Goal: Task Accomplishment & Management: Complete application form

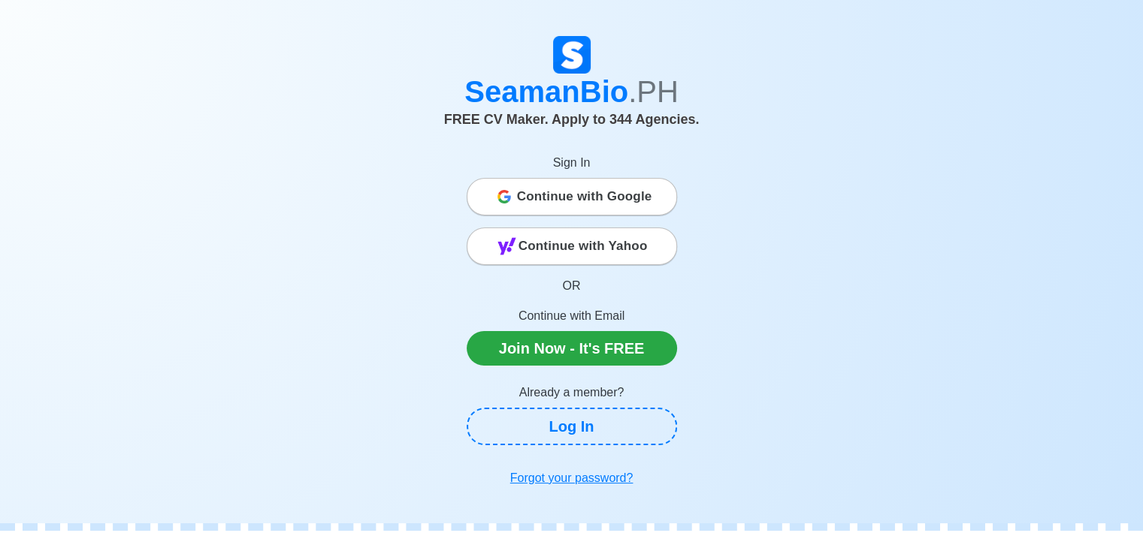
click at [557, 198] on span "Continue with Google" at bounding box center [584, 197] width 135 height 30
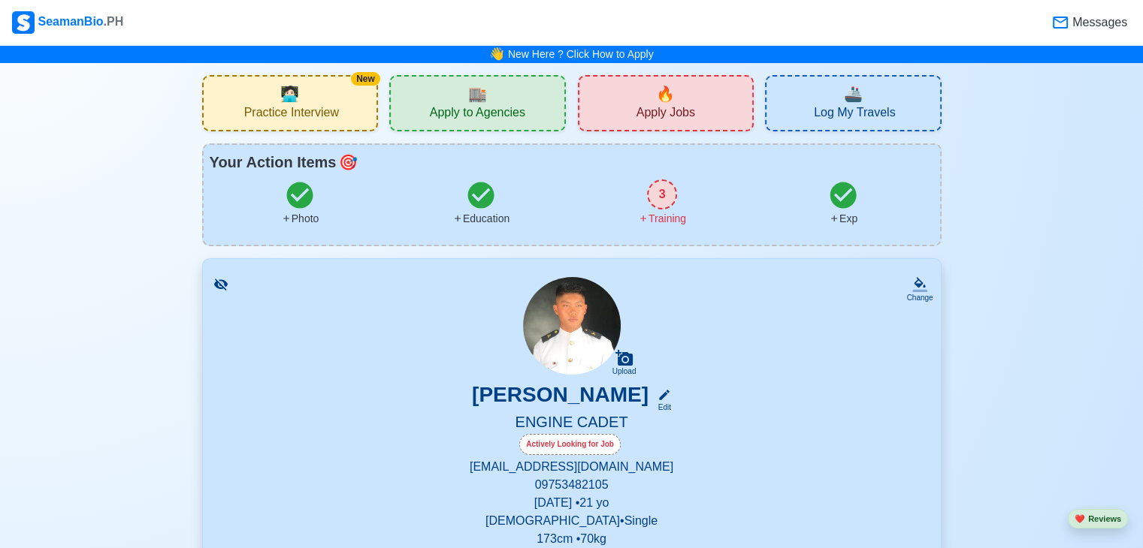
click at [445, 91] on div "🏬 Apply to Agencies" at bounding box center [477, 103] width 177 height 56
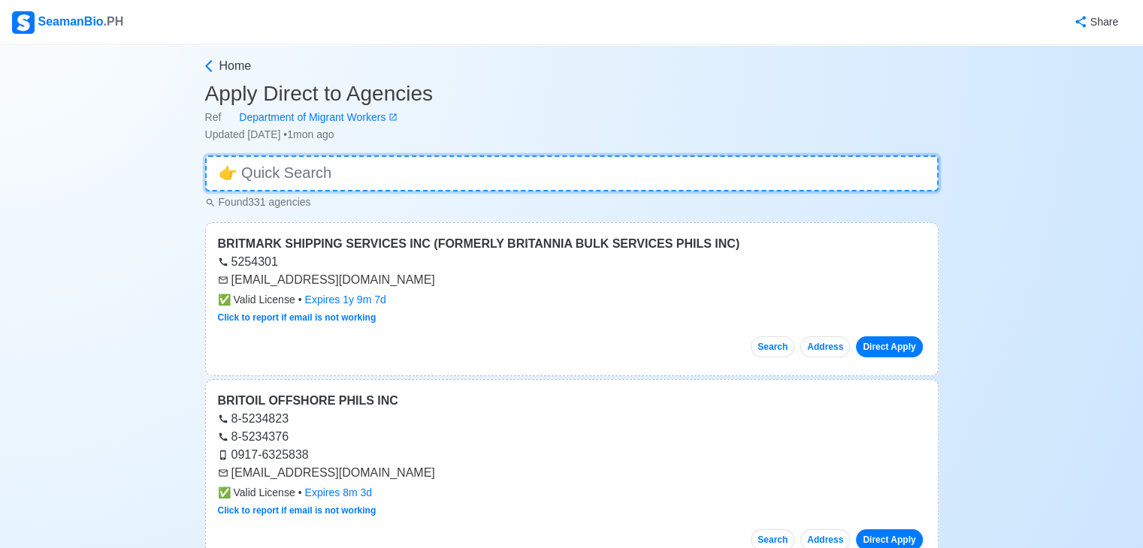
click at [463, 162] on input at bounding box center [571, 174] width 733 height 36
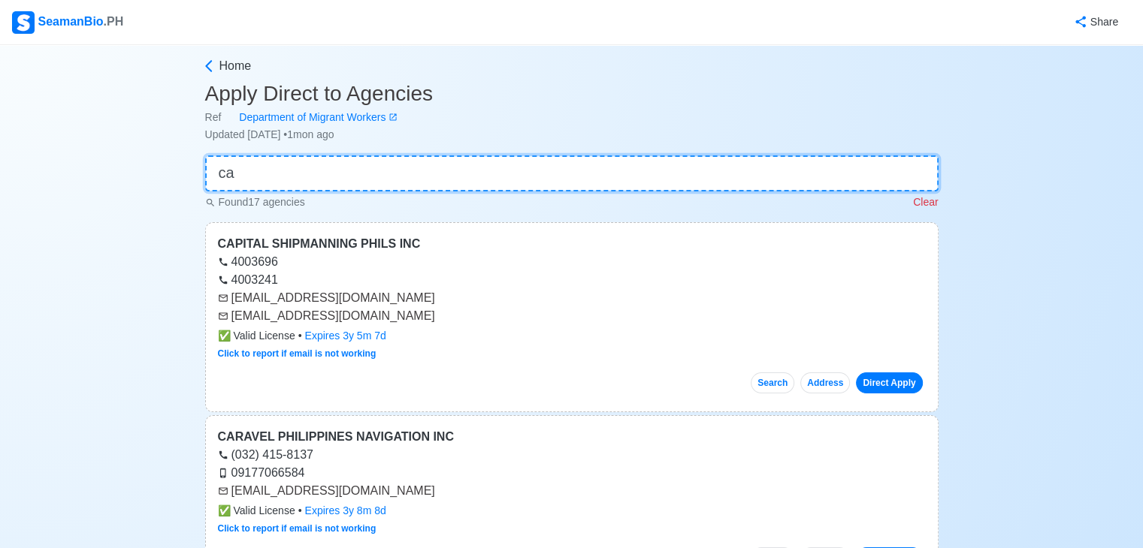
type input "c"
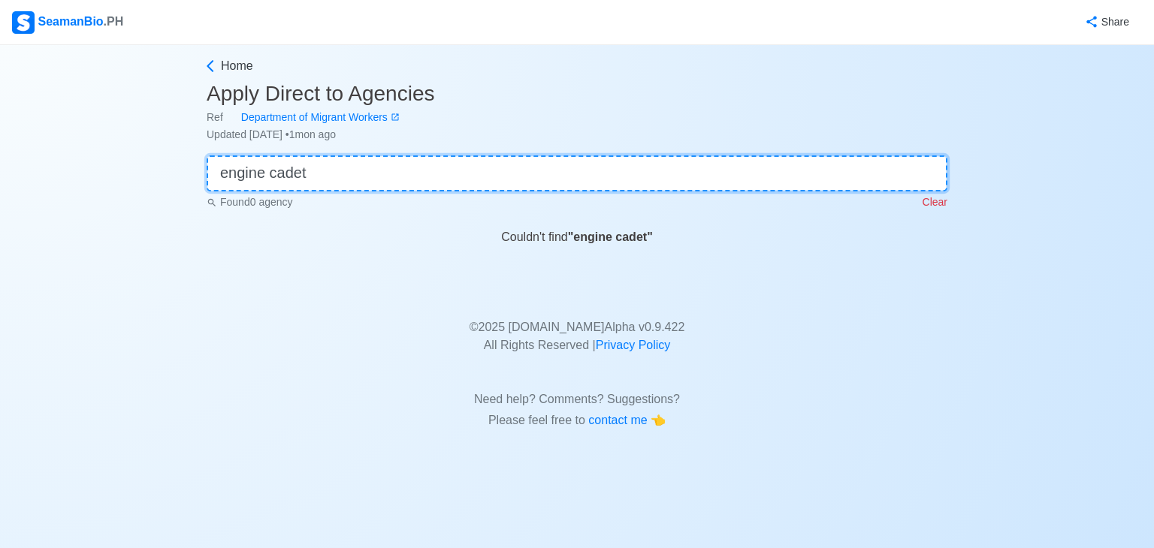
type input "engine cadet"
click at [935, 196] on p "Clear" at bounding box center [935, 203] width 25 height 16
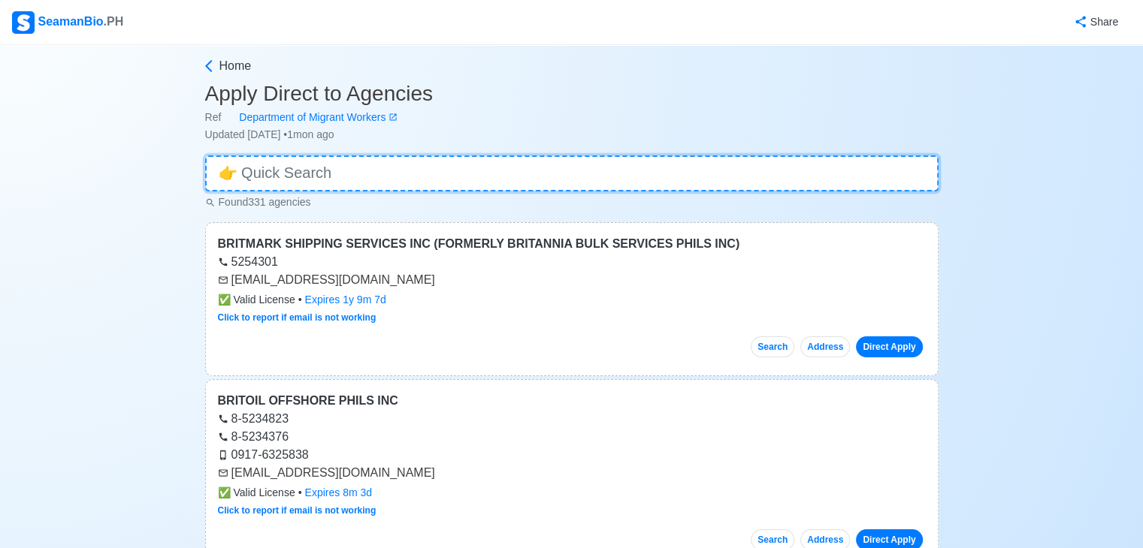
click at [763, 178] on input at bounding box center [571, 174] width 733 height 36
click at [863, 345] on link "Direct Apply" at bounding box center [889, 347] width 66 height 21
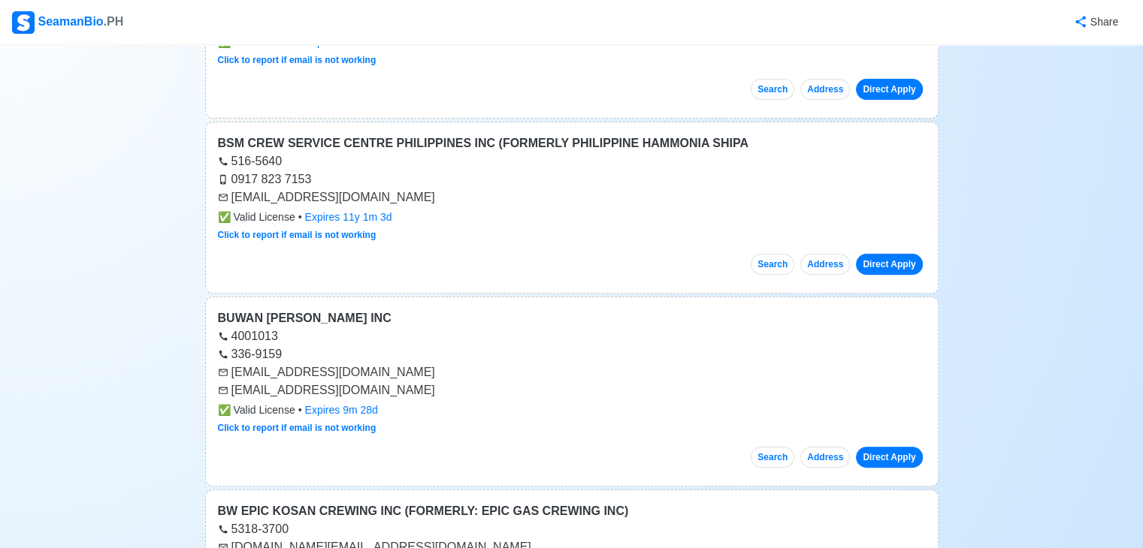
scroll to position [481, 0]
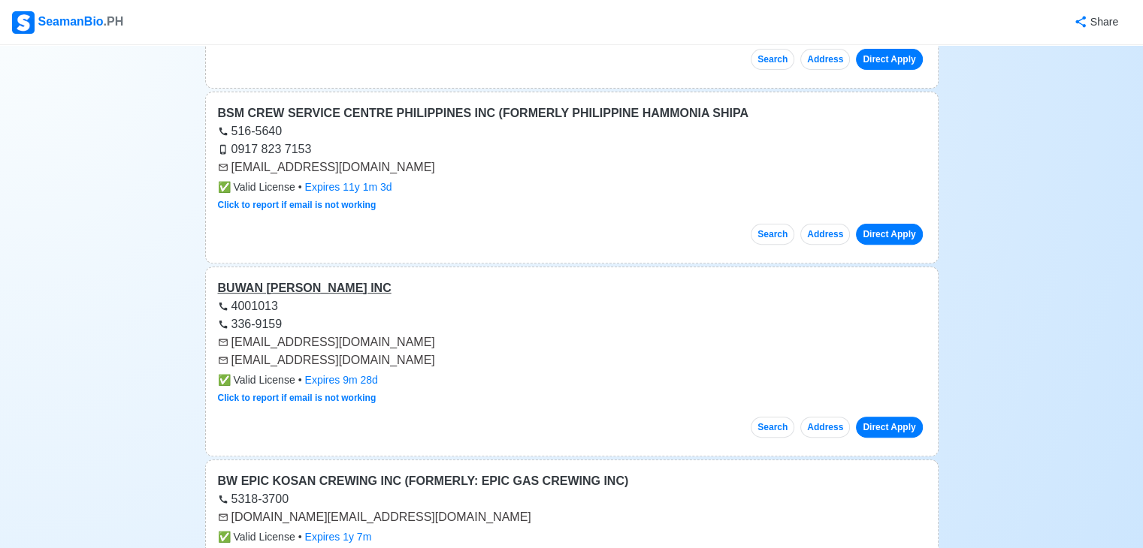
click at [277, 281] on div "BUWAN TALA MANNING INC" at bounding box center [572, 289] width 708 height 18
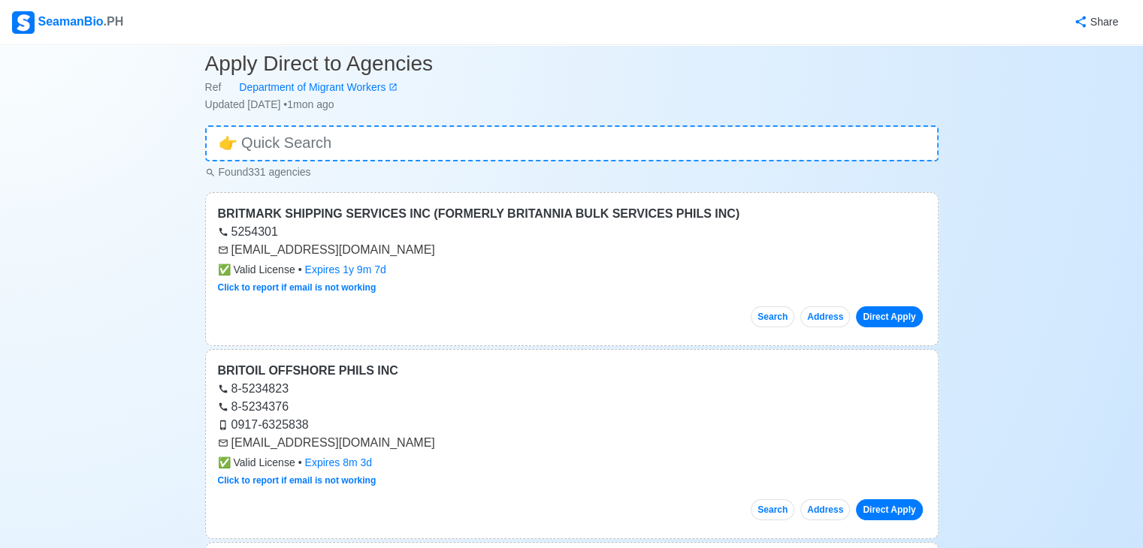
scroll to position [0, 0]
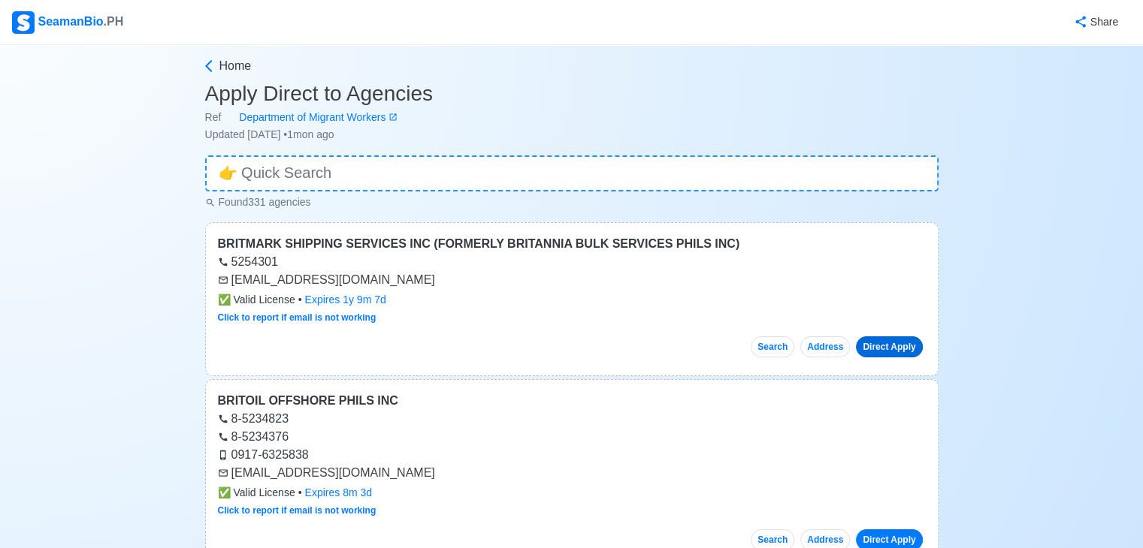
click at [909, 340] on link "Direct Apply" at bounding box center [889, 347] width 66 height 21
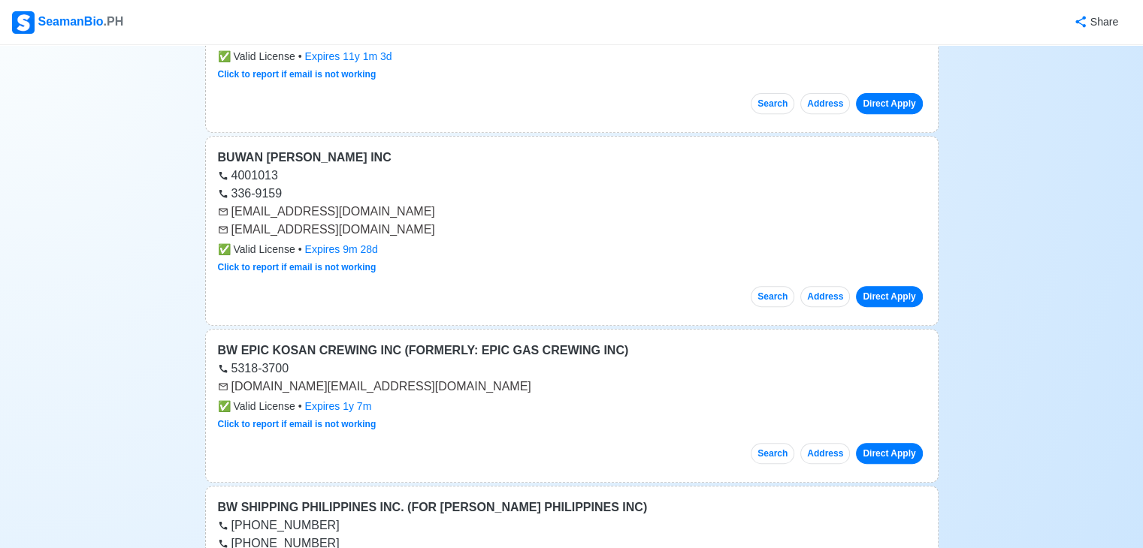
scroll to position [640, 0]
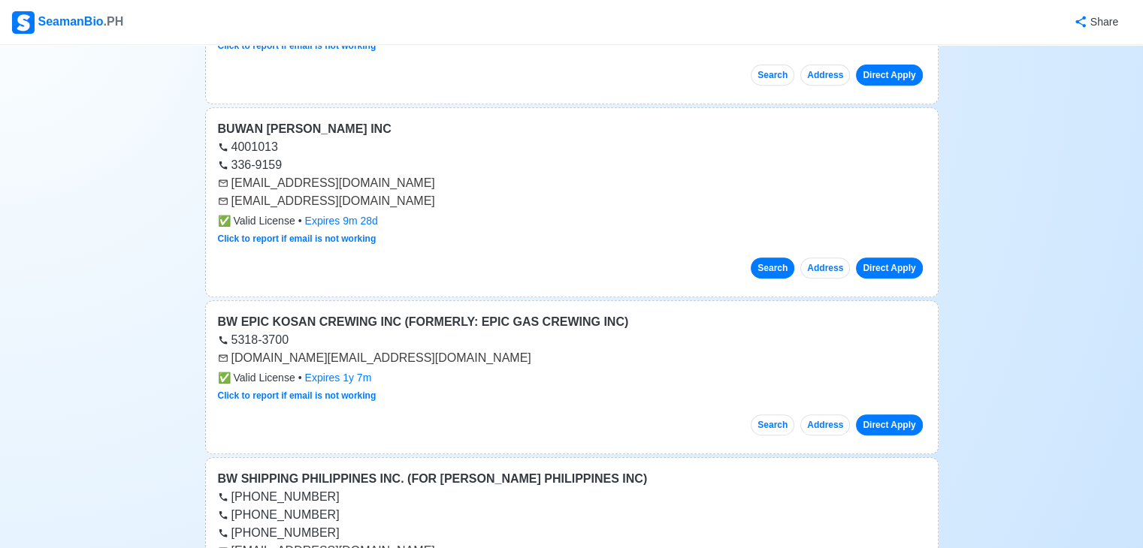
click at [775, 265] on button "Search" at bounding box center [773, 268] width 44 height 21
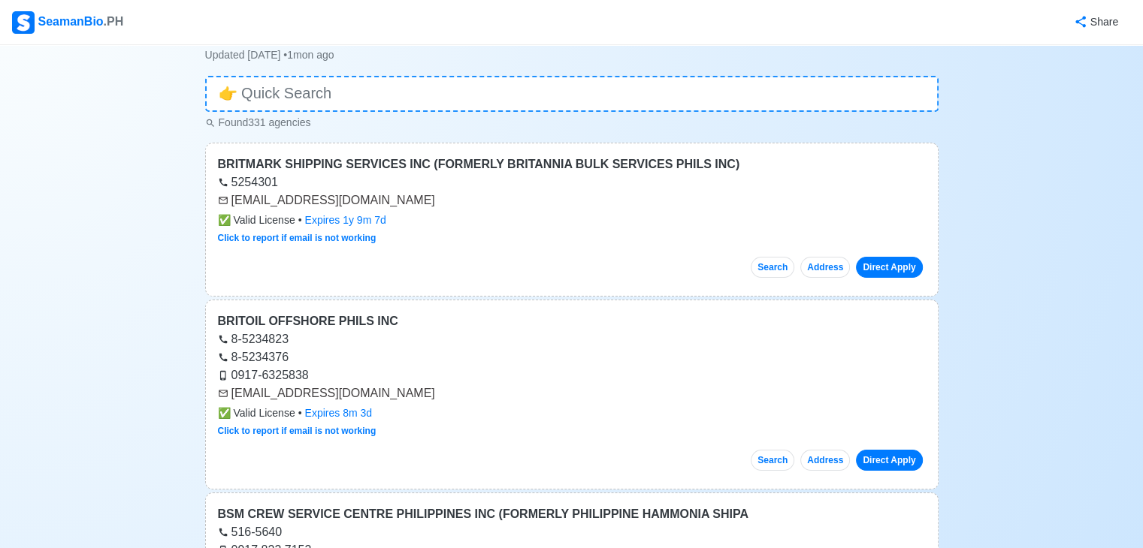
scroll to position [0, 0]
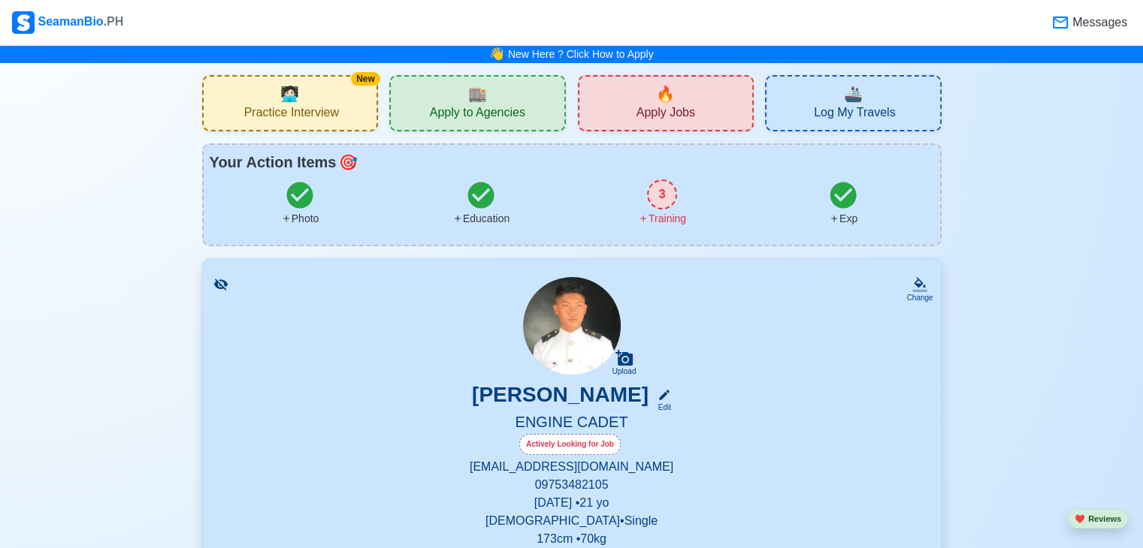
click at [660, 105] on span "Apply Jobs" at bounding box center [665, 114] width 59 height 19
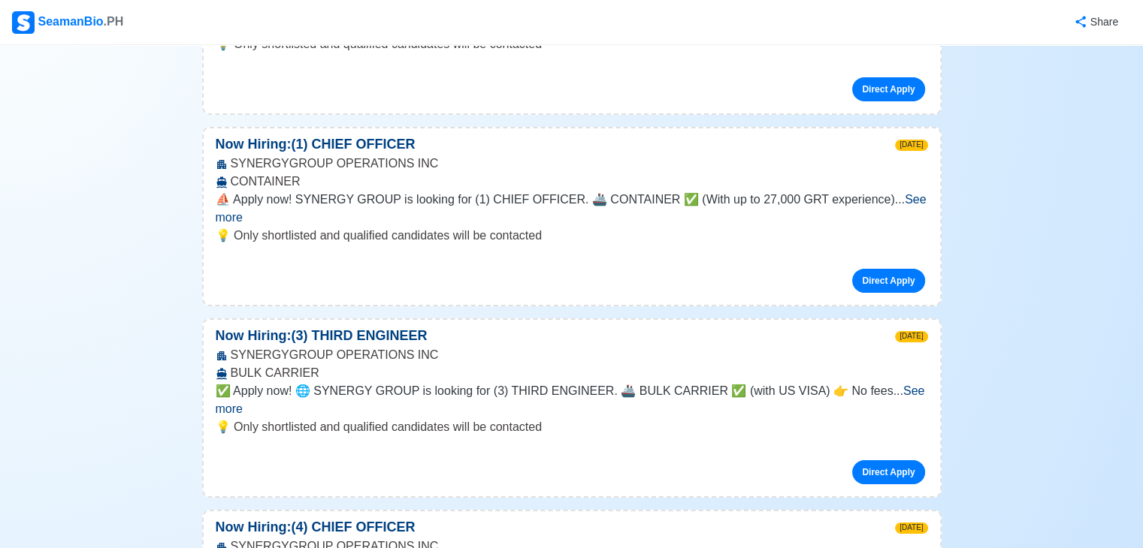
scroll to position [21657, 0]
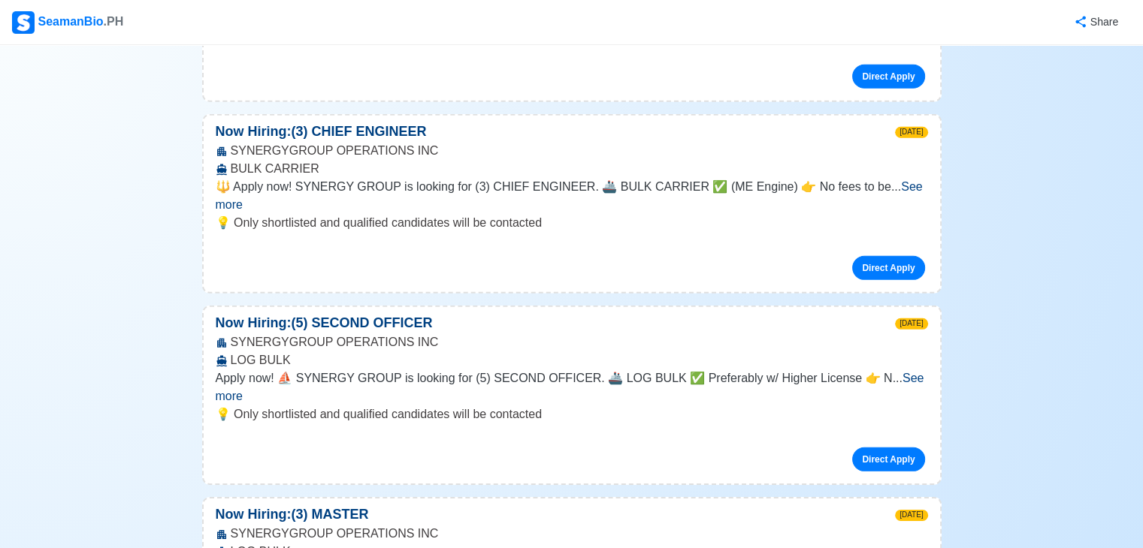
drag, startPoint x: 292, startPoint y: 59, endPoint x: 273, endPoint y: -59, distance: 118.7
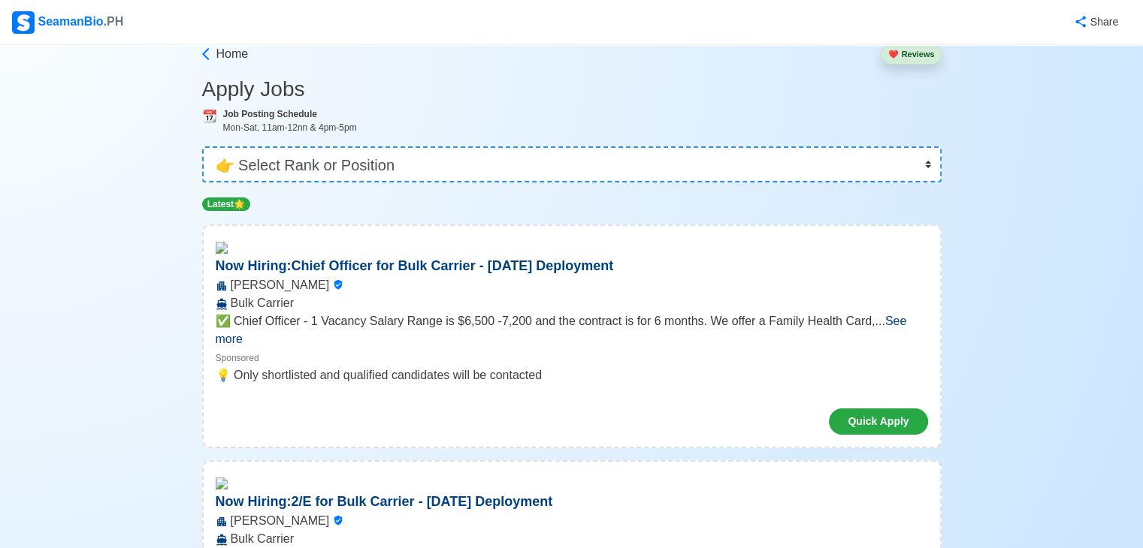
scroll to position [0, 0]
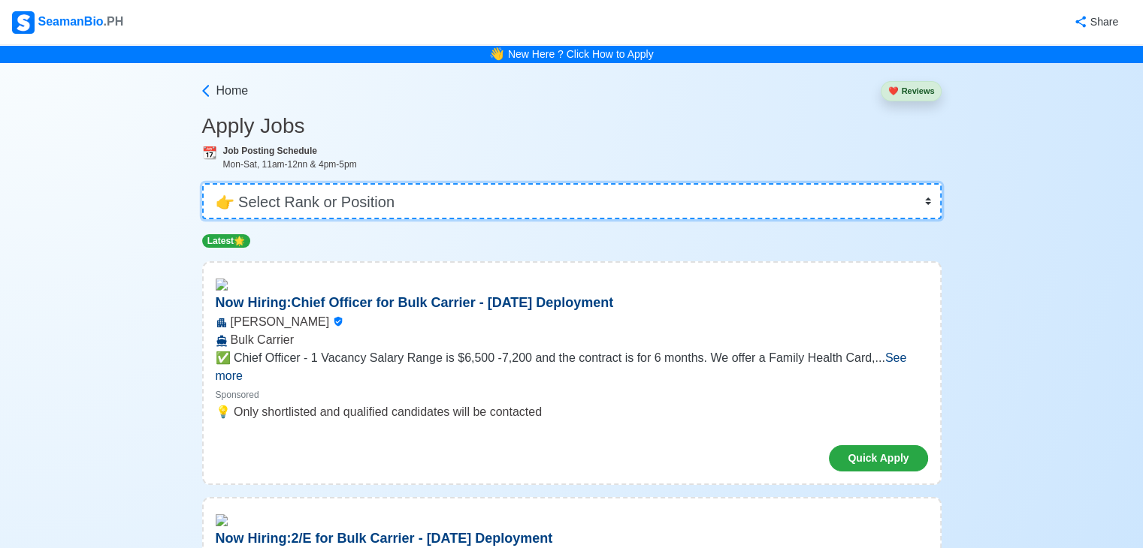
click at [316, 198] on select "👉 Select Rank or Position Master Chief Officer 2nd Officer 3rd Officer Junior O…" at bounding box center [571, 201] width 739 height 36
select select "Cadet"
click at [204, 183] on select "👉 Select Rank or Position Master Chief Officer 2nd Officer 3rd Officer Junior O…" at bounding box center [571, 201] width 739 height 36
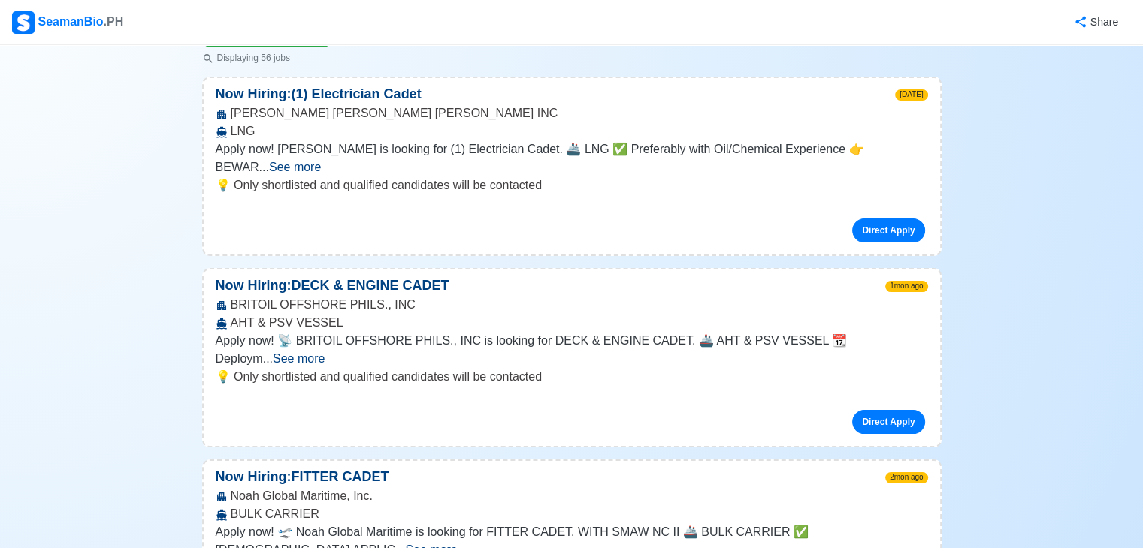
scroll to position [225, 0]
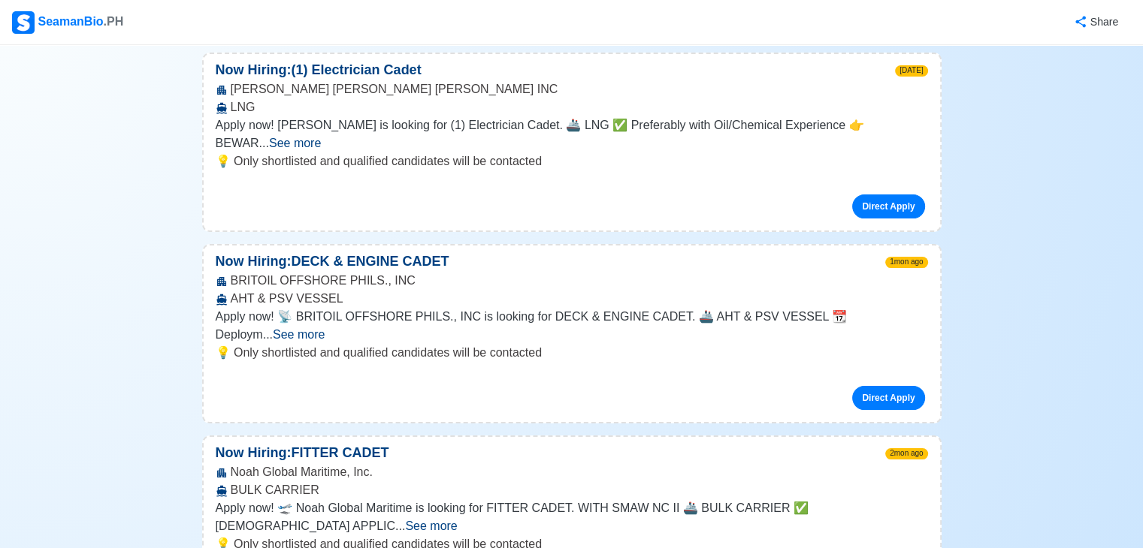
click at [325, 328] on span "See more" at bounding box center [299, 334] width 52 height 13
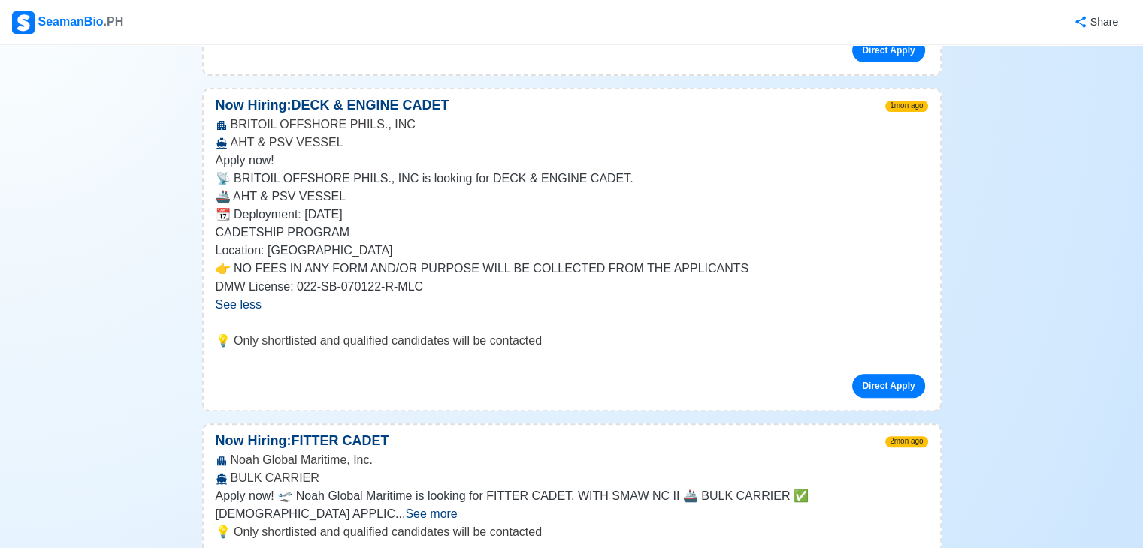
scroll to position [394, 0]
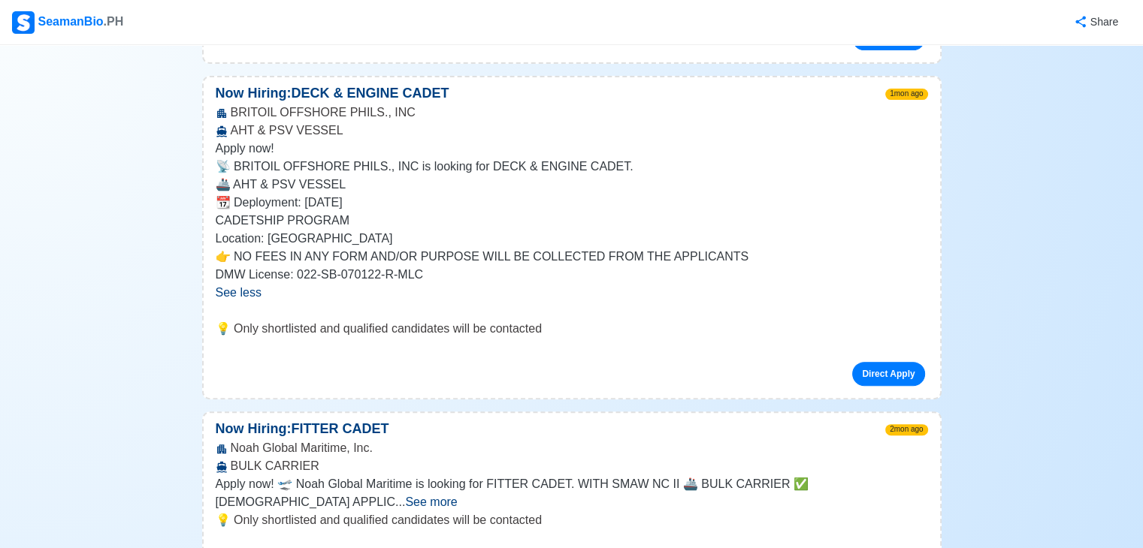
click at [457, 496] on span "See more" at bounding box center [431, 502] width 52 height 13
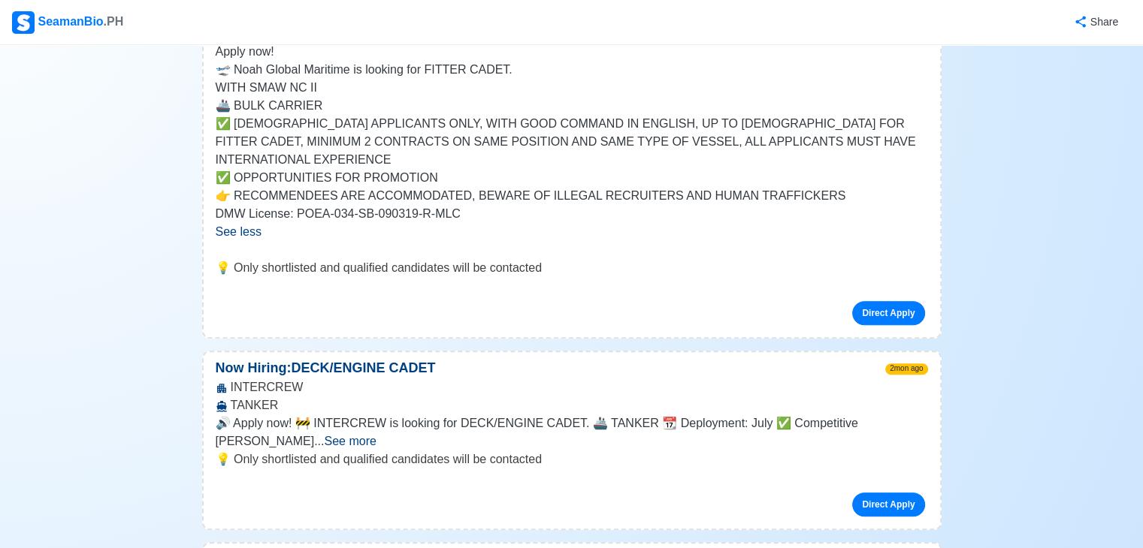
scroll to position [839, 0]
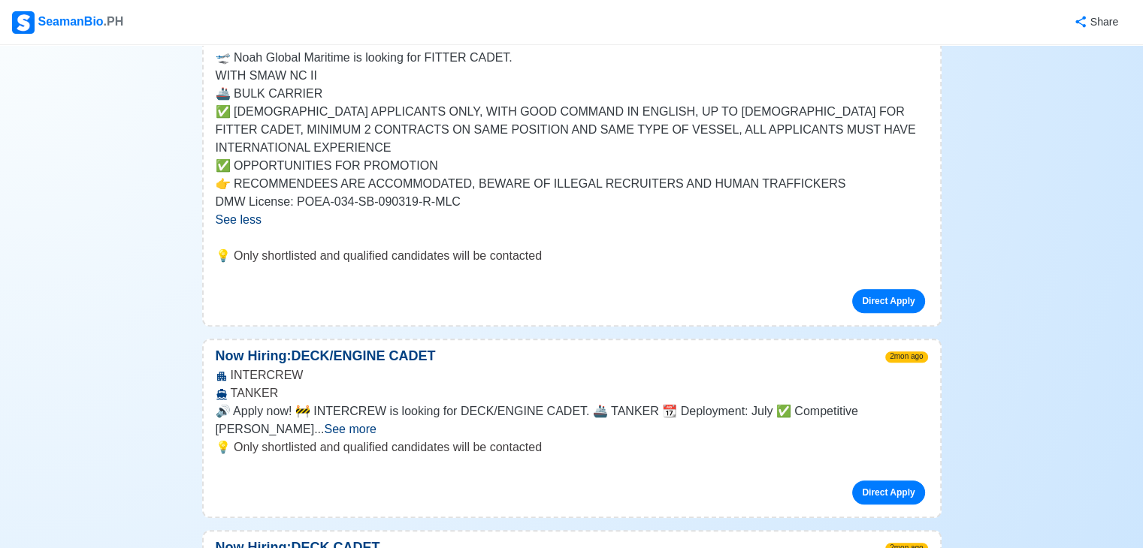
click at [376, 423] on span "See more" at bounding box center [350, 429] width 52 height 13
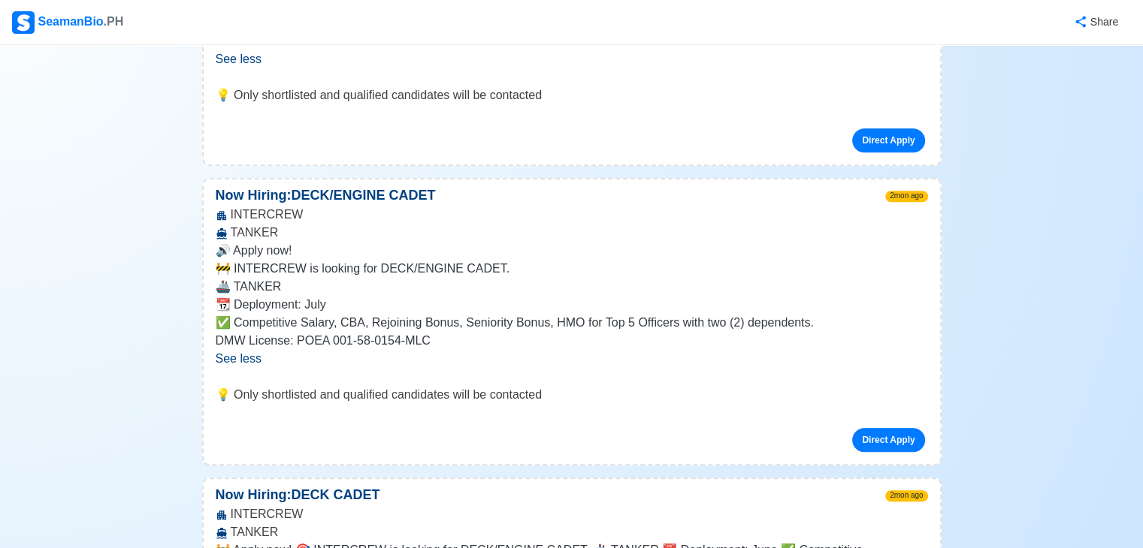
scroll to position [1012, 0]
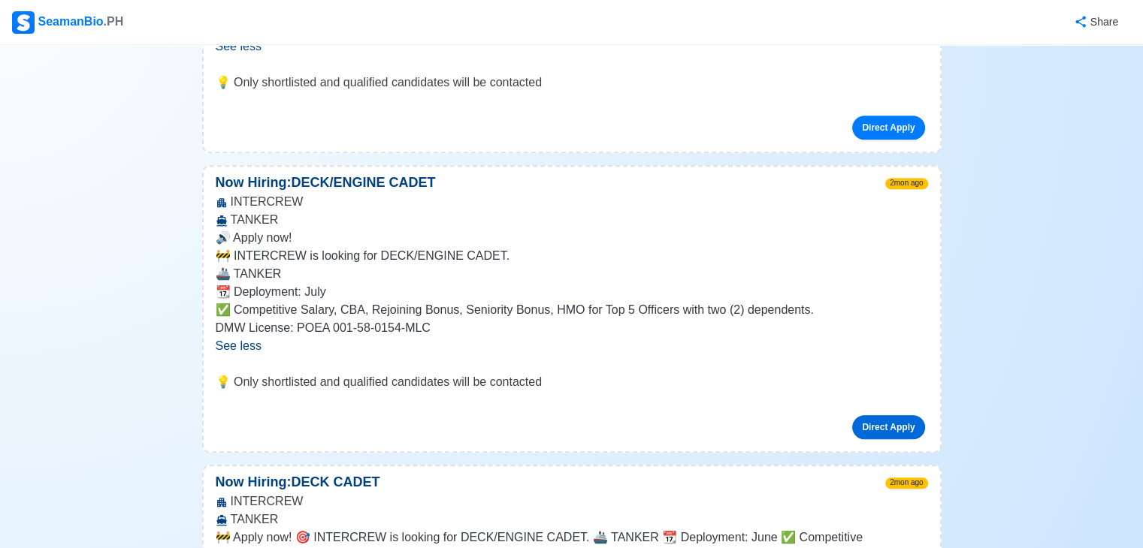
click at [869, 415] on link "Direct Apply" at bounding box center [888, 427] width 72 height 24
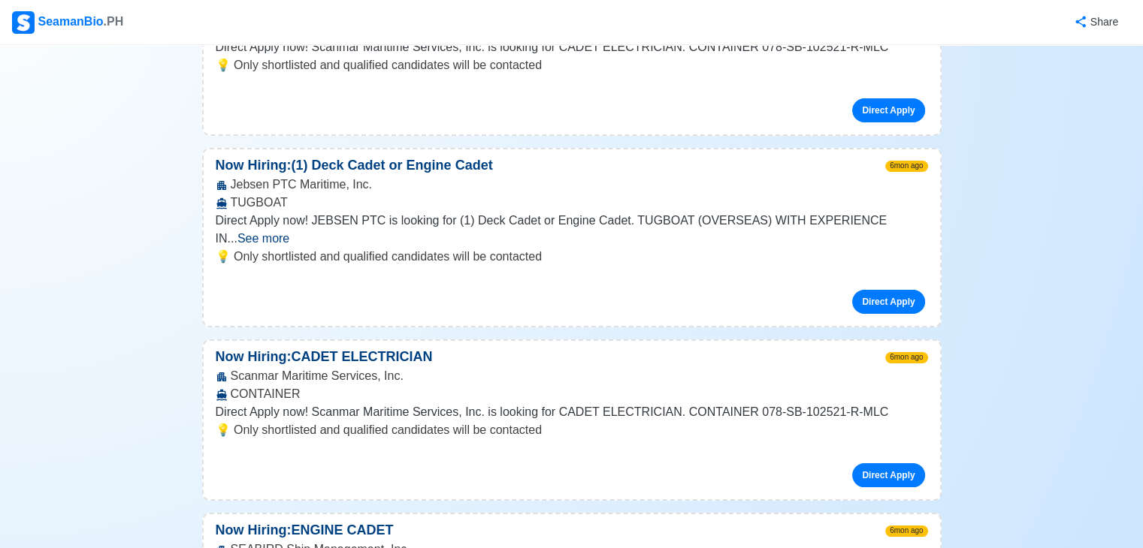
scroll to position [8620, 0]
